Goal: Information Seeking & Learning: Learn about a topic

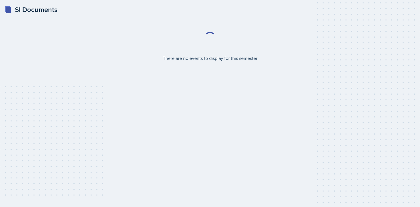
select select "2bed604d-1099-4043-b1bc-2365e8740244"
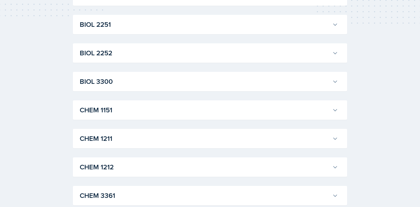
scroll to position [225, 0]
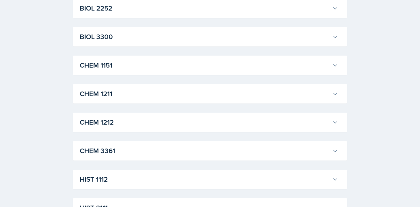
click at [178, 121] on h3 "CHEM 1212" at bounding box center [205, 122] width 250 height 10
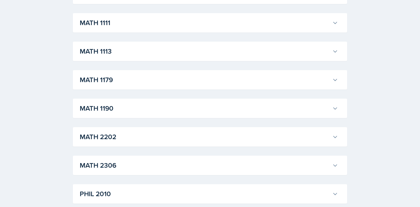
scroll to position [532, 0]
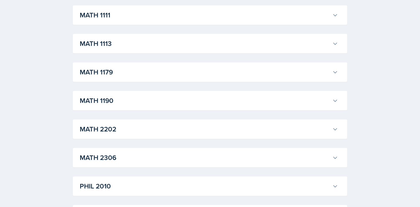
click at [199, 102] on h3 "MATH 1190" at bounding box center [205, 101] width 250 height 10
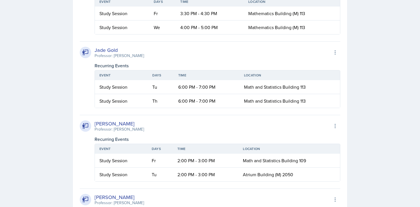
scroll to position [739, 0]
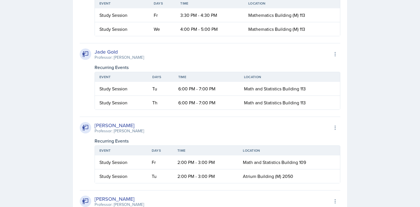
click at [87, 55] on icon at bounding box center [85, 54] width 7 height 7
click at [101, 54] on div "Jade Gold" at bounding box center [119, 52] width 49 height 8
click at [121, 57] on div "Professor: [PERSON_NAME]" at bounding box center [119, 58] width 49 height 6
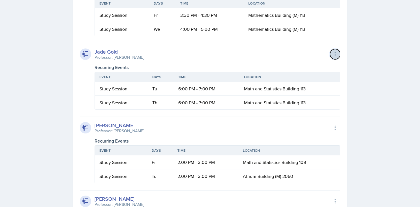
click at [336, 51] on button at bounding box center [335, 54] width 10 height 10
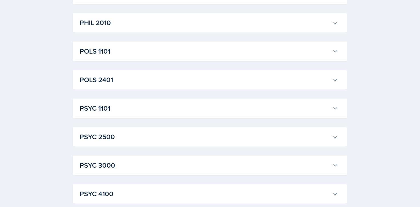
scroll to position [1063, 0]
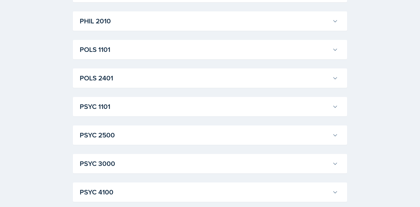
click at [198, 52] on h3 "POLS 1101" at bounding box center [205, 50] width 250 height 10
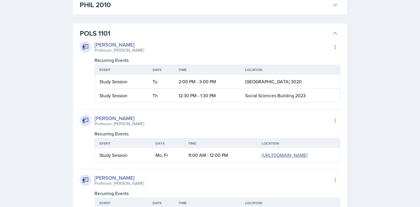
scroll to position [1077, 0]
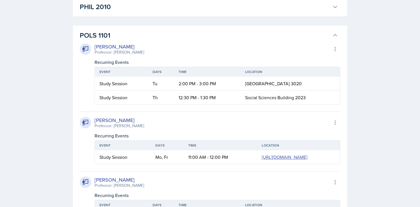
click at [153, 38] on h3 "POLS 1101" at bounding box center [205, 35] width 250 height 10
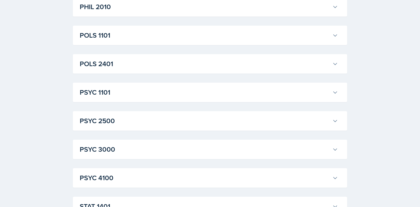
click at [138, 90] on h3 "PSYC 1101" at bounding box center [205, 92] width 250 height 10
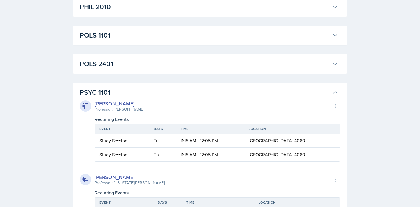
click at [138, 90] on h3 "PSYC 1101" at bounding box center [205, 92] width 250 height 10
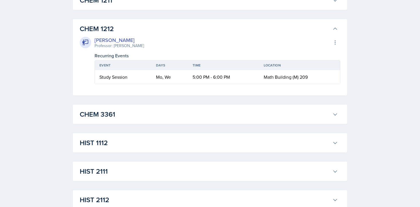
scroll to position [317, 0]
click at [133, 113] on h3 "CHEM 3361" at bounding box center [205, 115] width 250 height 10
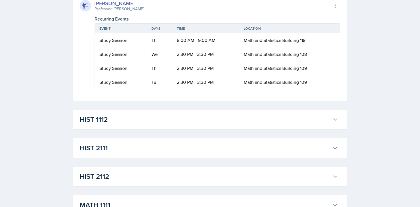
scroll to position [512, 0]
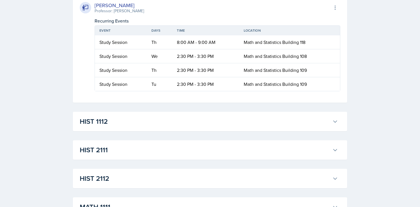
click at [134, 120] on h3 "HIST 1112" at bounding box center [205, 122] width 250 height 10
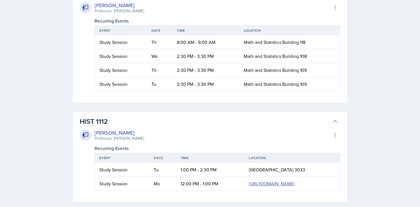
click at [134, 120] on h3 "HIST 1112" at bounding box center [205, 122] width 250 height 10
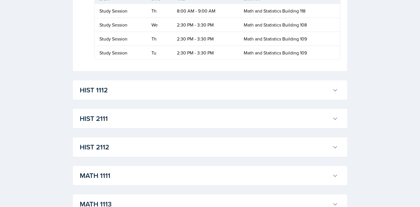
scroll to position [552, 0]
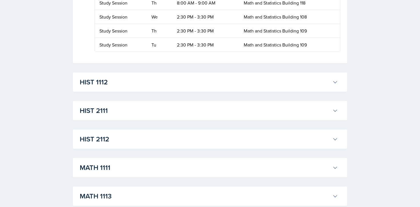
click at [138, 141] on h3 "HIST 2112" at bounding box center [205, 139] width 250 height 10
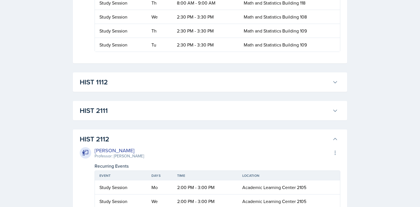
click at [139, 141] on h3 "HIST 2112" at bounding box center [205, 139] width 250 height 10
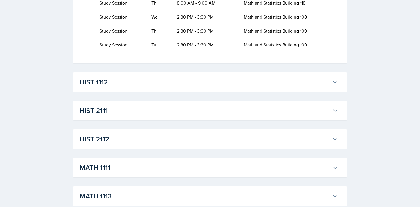
click at [137, 165] on h3 "MATH 1111" at bounding box center [205, 168] width 250 height 10
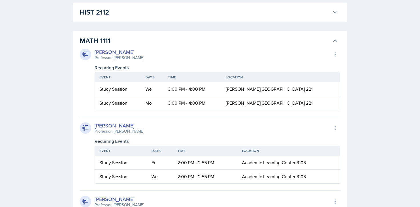
scroll to position [668, 0]
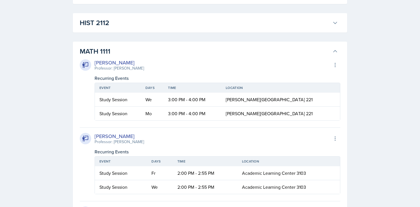
click at [130, 51] on h3 "MATH 1111" at bounding box center [205, 51] width 250 height 10
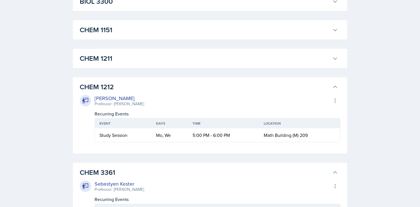
scroll to position [258, 0]
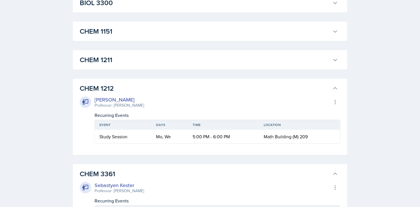
click at [124, 171] on h3 "CHEM 3361" at bounding box center [205, 174] width 250 height 10
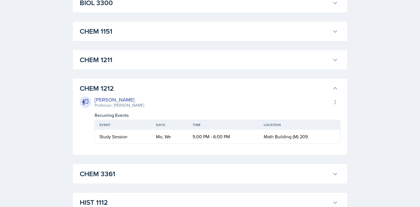
click at [157, 85] on h3 "CHEM 1212" at bounding box center [205, 88] width 250 height 10
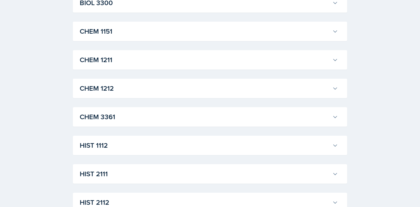
click at [151, 86] on h3 "CHEM 1212" at bounding box center [205, 88] width 250 height 10
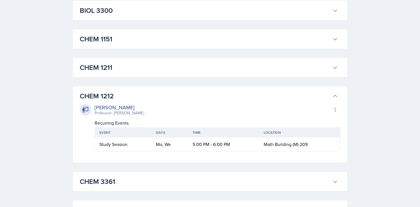
scroll to position [250, 0]
click at [160, 98] on h3 "CHEM 1212" at bounding box center [205, 96] width 250 height 10
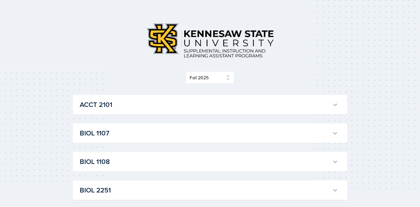
scroll to position [13, 0]
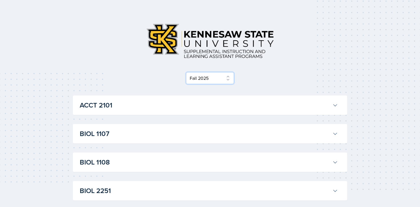
click at [200, 76] on select "Select Semester Fall 2025 Summer 2025 Spring 2025 Fall 2024 Summer 2024 Spring …" at bounding box center [210, 78] width 48 height 12
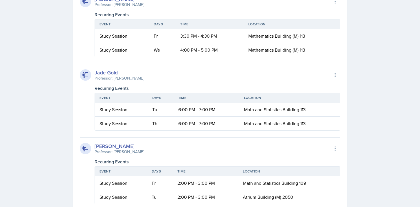
scroll to position [674, 0]
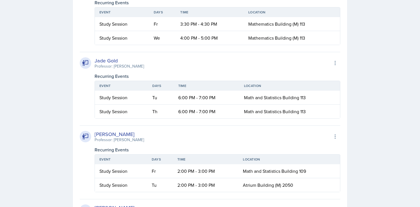
click at [276, 102] on td "Math and Statistics Building 113" at bounding box center [289, 98] width 101 height 14
click at [276, 99] on span "Math and Statistics Building 113" at bounding box center [275, 98] width 62 height 6
click at [276, 112] on span "Math and Statistics Building 113" at bounding box center [275, 112] width 62 height 6
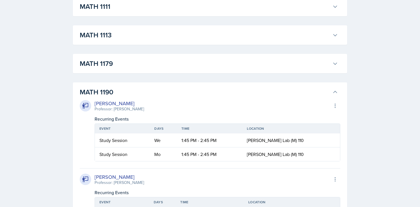
scroll to position [477, 0]
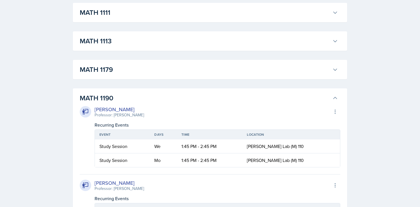
click at [177, 98] on h3 "MATH 1190" at bounding box center [205, 98] width 250 height 10
